Goal: Task Accomplishment & Management: Manage account settings

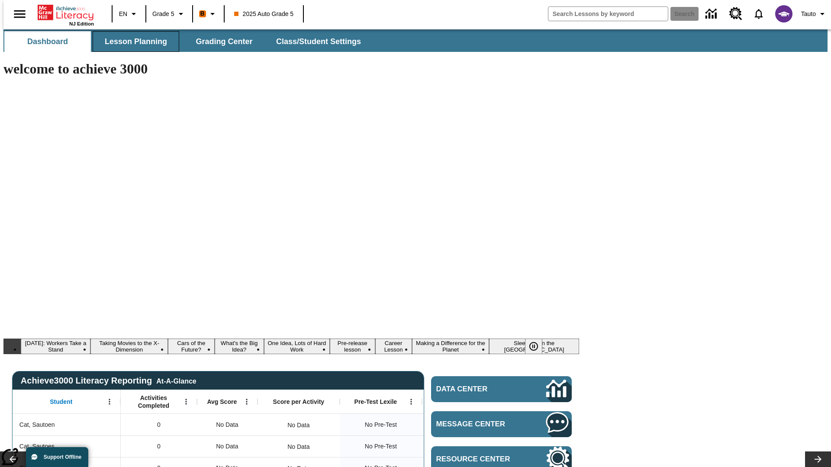
click at [132, 42] on span "Lesson Planning" at bounding box center [136, 42] width 62 height 10
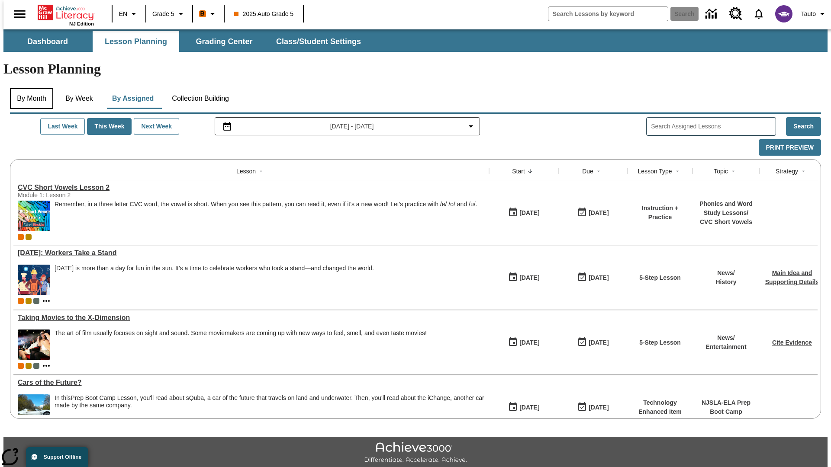
click at [29, 88] on button "By Month" at bounding box center [31, 98] width 43 height 21
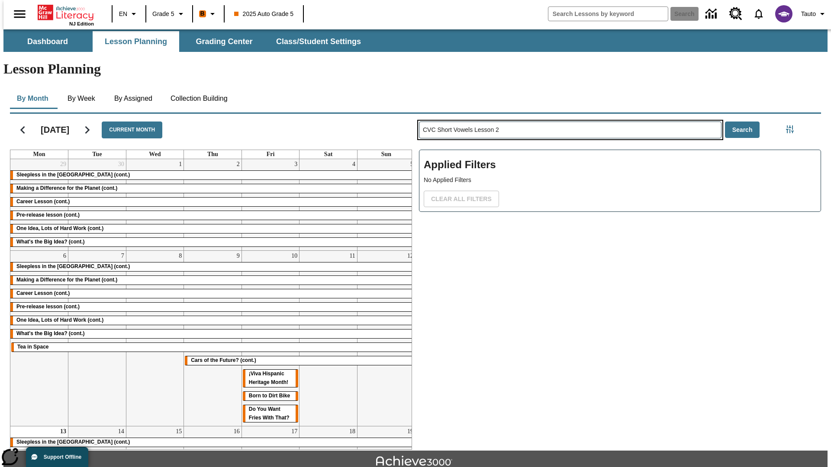
type input "CVC Short Vowels Lesson 2"
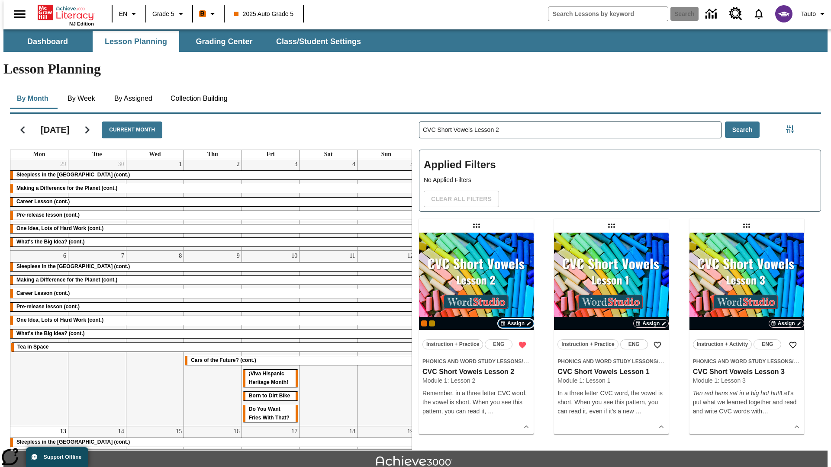
click at [516, 320] on span "Assign" at bounding box center [515, 324] width 17 height 8
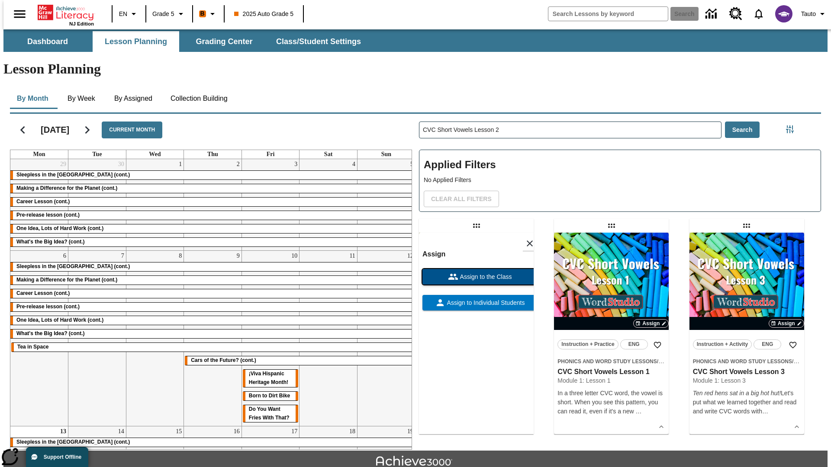
click at [476, 273] on span "Assign to the Class" at bounding box center [485, 277] width 54 height 9
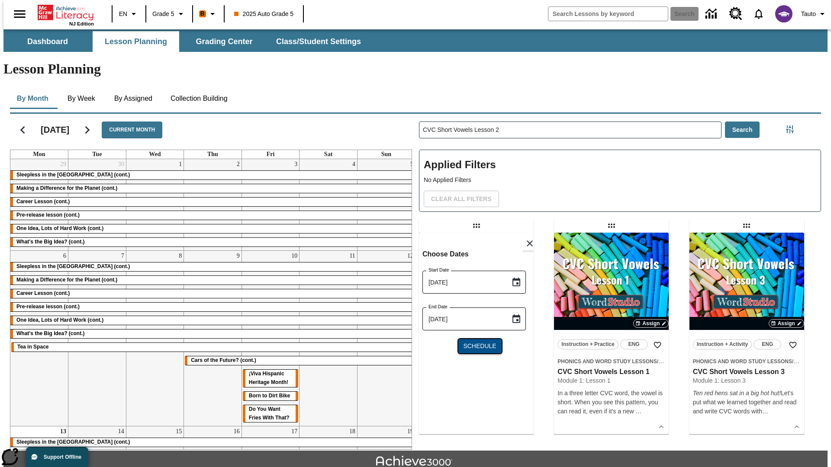
click at [476, 342] on span "Schedule" at bounding box center [479, 346] width 33 height 9
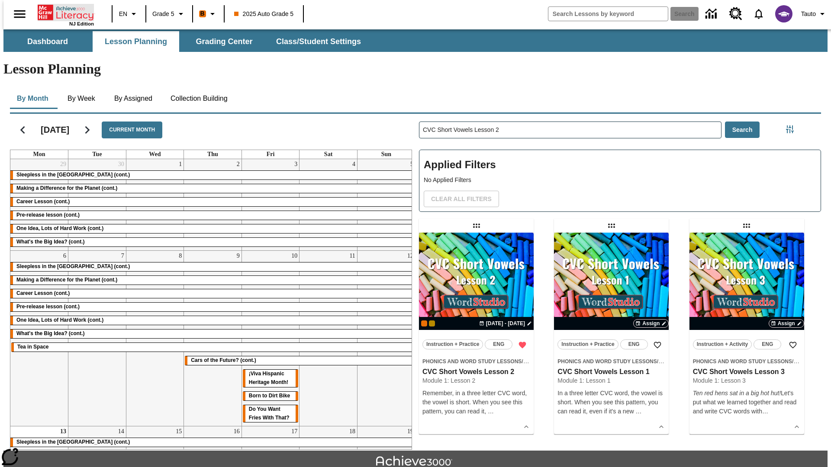
click at [62, 12] on icon "Home" at bounding box center [67, 12] width 58 height 17
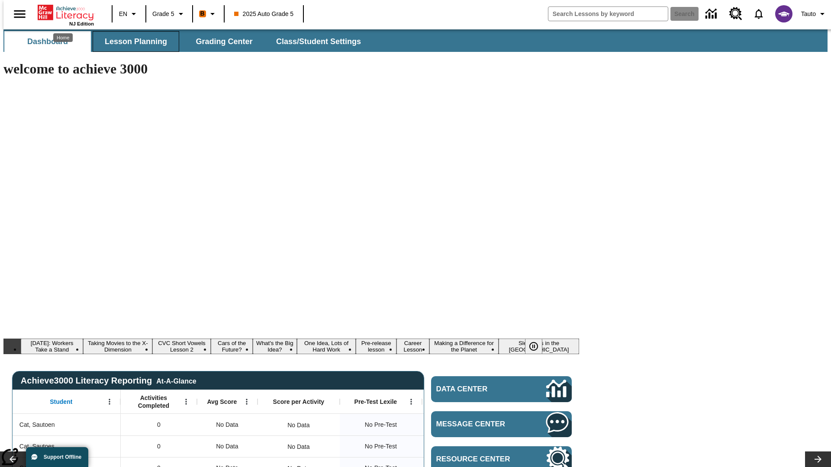
click at [132, 42] on span "Lesson Planning" at bounding box center [136, 42] width 62 height 10
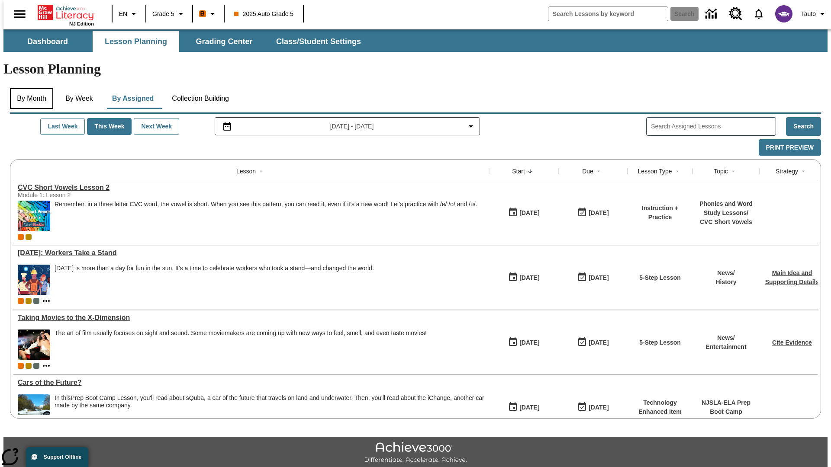
click at [29, 88] on button "By Month" at bounding box center [31, 98] width 43 height 21
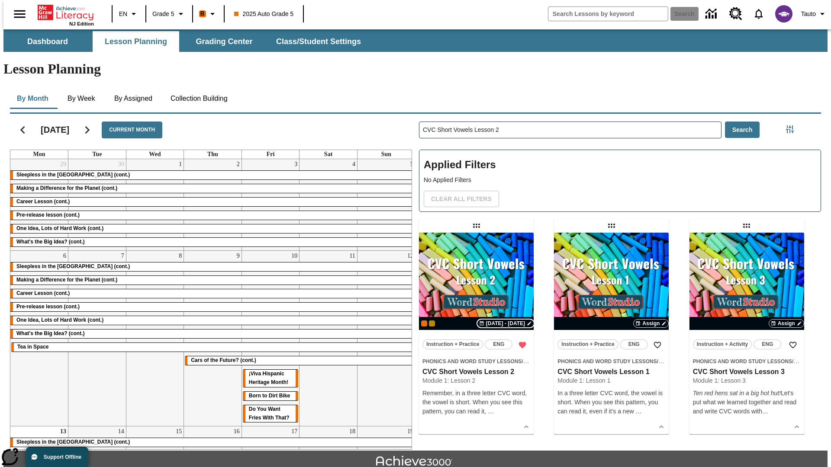
click at [506, 320] on span "[DATE] - [DATE]" at bounding box center [505, 324] width 39 height 8
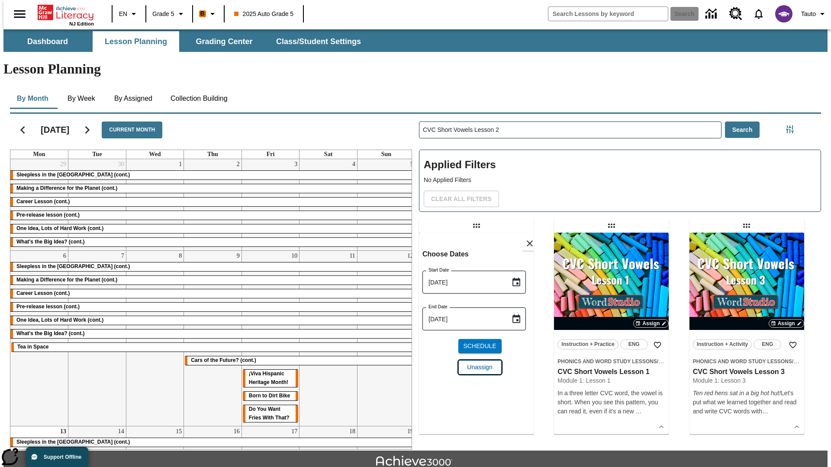
click at [476, 363] on span "Unassign" at bounding box center [479, 367] width 25 height 9
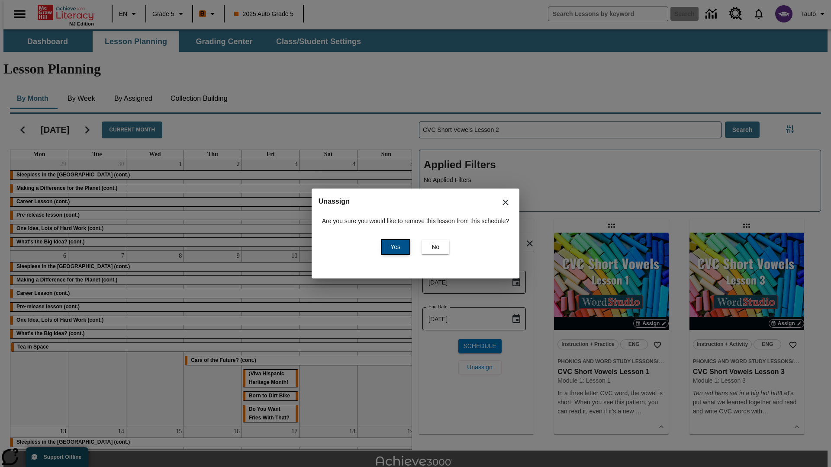
click at [394, 247] on span "Yes" at bounding box center [395, 247] width 10 height 9
